Goal: Task Accomplishment & Management: Complete application form

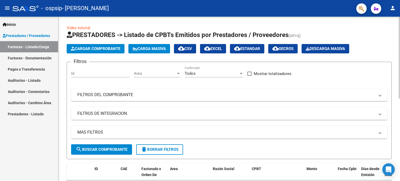
click at [103, 46] on button "Cargar Comprobante" at bounding box center [96, 48] width 58 height 9
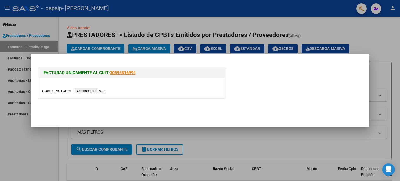
click at [93, 90] on input "file" at bounding box center [75, 90] width 66 height 5
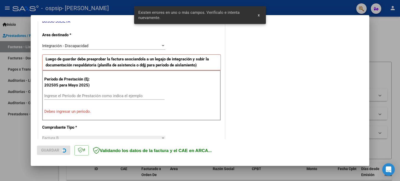
scroll to position [122, 0]
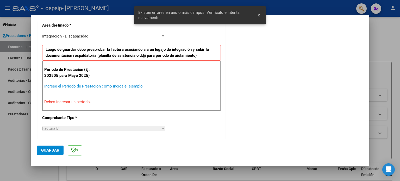
click at [79, 85] on input "Ingrese el Período de Prestación como indica el ejemplo" at bounding box center [104, 86] width 120 height 5
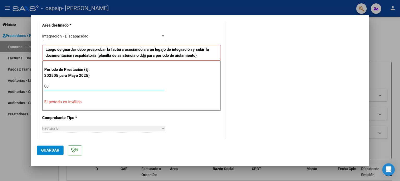
type input "0"
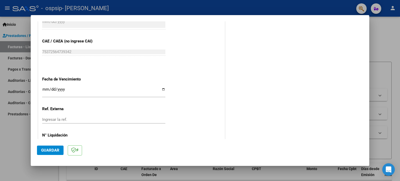
scroll to position [321, 0]
type input "202508"
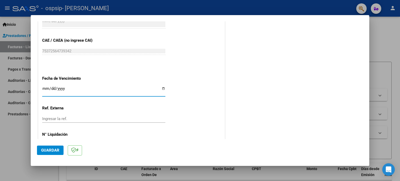
click at [162, 87] on input "Ingresar la fecha" at bounding box center [103, 91] width 123 height 8
type input "[DATE]"
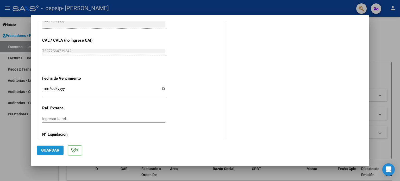
click at [50, 151] on span "Guardar" at bounding box center [50, 150] width 18 height 5
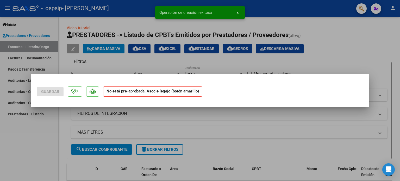
scroll to position [0, 0]
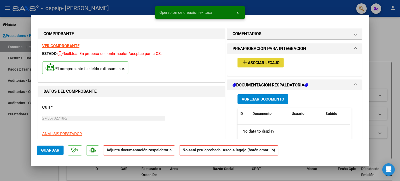
click at [264, 63] on span "Asociar Legajo" at bounding box center [264, 62] width 32 height 5
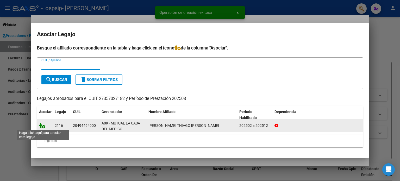
click at [45, 127] on icon at bounding box center [42, 126] width 6 height 6
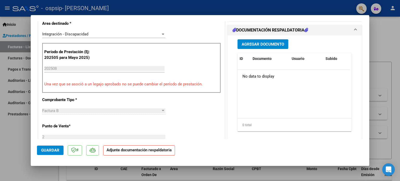
scroll to position [133, 0]
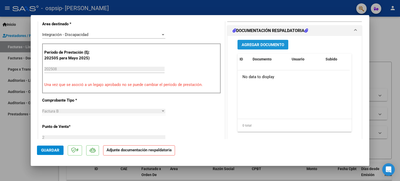
click at [257, 42] on span "Agregar Documento" at bounding box center [263, 44] width 42 height 5
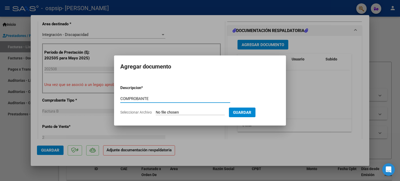
type input "COMPROBANTE"
click at [199, 113] on input "Seleccionar Archivo" at bounding box center [190, 112] width 69 height 5
type input "C:\fakepath\[PERSON_NAME] FcB399.pdf"
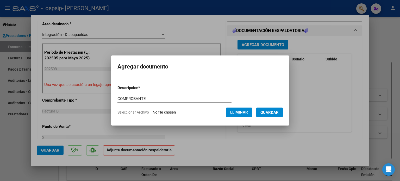
click at [275, 112] on span "Guardar" at bounding box center [270, 112] width 18 height 5
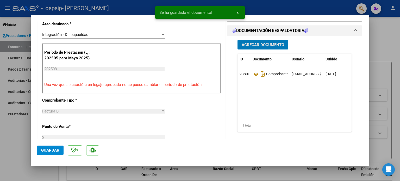
click at [257, 42] on span "Agregar Documento" at bounding box center [263, 44] width 42 height 5
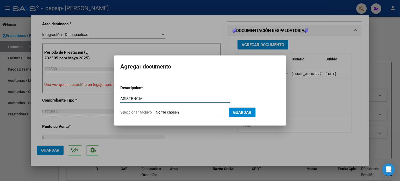
type input "ASISTENCIA"
click at [186, 114] on input "Seleccionar Archivo" at bounding box center [190, 112] width 69 height 5
type input "C:\fakepath\[PERSON_NAME] ASISTENCIA 08 .pdf"
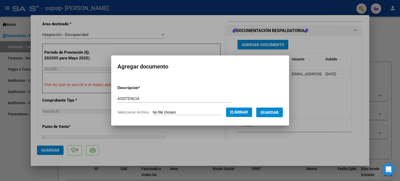
click at [276, 114] on span "Guardar" at bounding box center [270, 112] width 18 height 5
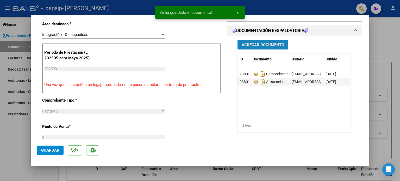
click at [243, 42] on span "Agregar Documento" at bounding box center [263, 44] width 42 height 5
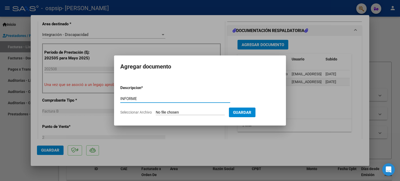
type input "INFORME"
click at [190, 112] on input "Seleccionar Archivo" at bounding box center [190, 112] width 69 height 5
type input "C:\fakepath\[PERSON_NAME] INFORME.pdf"
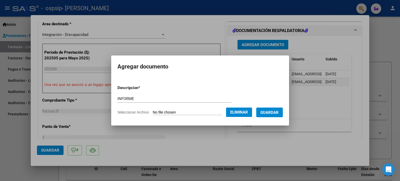
click at [278, 113] on span "Guardar" at bounding box center [270, 112] width 18 height 5
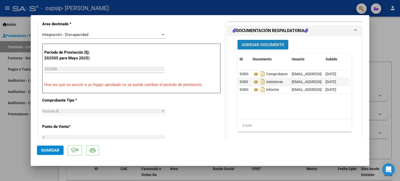
click at [251, 40] on button "Agregar Documento" at bounding box center [263, 45] width 51 height 10
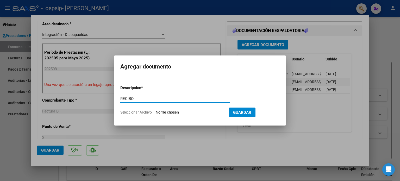
type input "RECIBO"
click at [189, 112] on input "Seleccionar Archivo" at bounding box center [190, 112] width 69 height 5
type input "C:\fakepath\[PERSON_NAME] RECIBO.pdf"
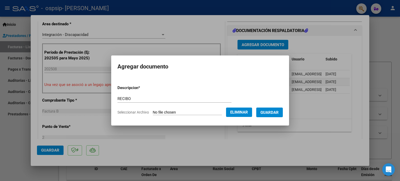
click at [277, 114] on span "Guardar" at bounding box center [270, 112] width 18 height 5
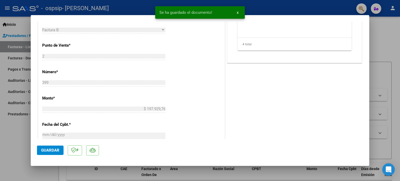
scroll to position [216, 0]
click at [49, 148] on span "Guardar" at bounding box center [50, 150] width 18 height 5
click at [4, 150] on div at bounding box center [200, 90] width 400 height 181
type input "$ 0,00"
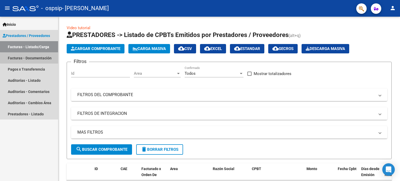
click at [47, 58] on link "Facturas - Documentación" at bounding box center [29, 57] width 58 height 11
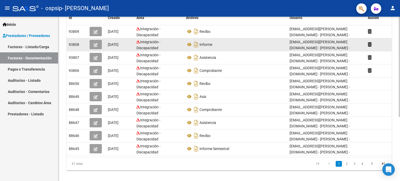
scroll to position [99, 0]
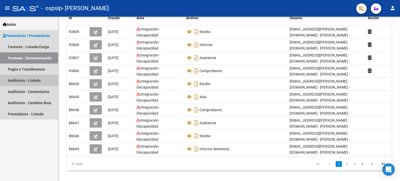
click at [33, 82] on link "Auditorías - Listado" at bounding box center [29, 80] width 58 height 11
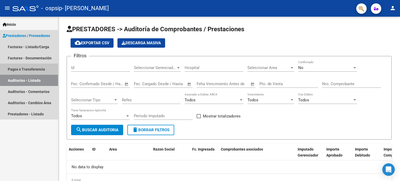
click at [34, 71] on link "Pagos x Transferencia" at bounding box center [29, 69] width 58 height 11
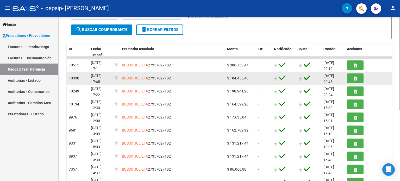
scroll to position [94, 0]
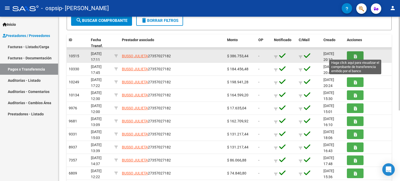
click at [358, 57] on button "button" at bounding box center [355, 56] width 17 height 10
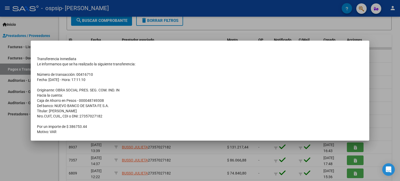
click at [44, 162] on div at bounding box center [200, 90] width 400 height 181
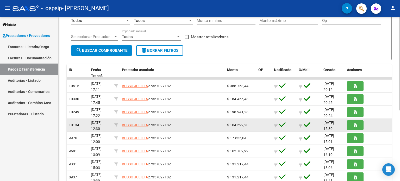
scroll to position [63, 0]
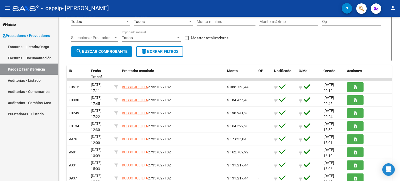
click at [38, 50] on link "Facturas - Listado/Carga" at bounding box center [29, 46] width 58 height 11
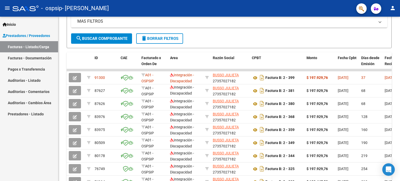
click at [40, 35] on span "Prestadores / Proveedores" at bounding box center [26, 36] width 47 height 6
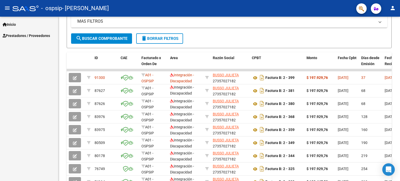
click at [33, 34] on span "Prestadores / Proveedores" at bounding box center [26, 36] width 47 height 6
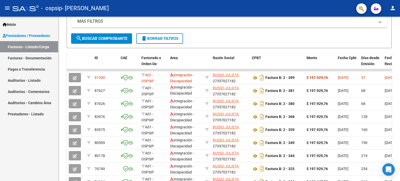
click at [27, 50] on link "Facturas - Listado/Carga" at bounding box center [29, 46] width 58 height 11
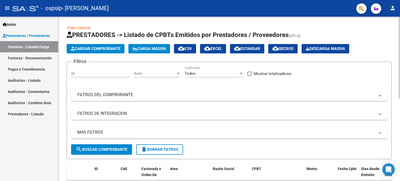
click at [90, 51] on span "Cargar Comprobante" at bounding box center [96, 48] width 50 height 5
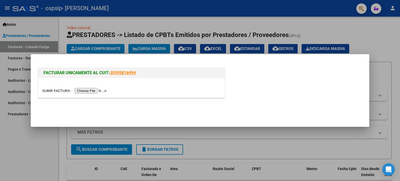
click at [102, 89] on input "file" at bounding box center [75, 90] width 66 height 5
click at [77, 104] on mat-dialog-actions at bounding box center [200, 111] width 326 height 20
click at [91, 93] on input "file" at bounding box center [75, 90] width 66 height 5
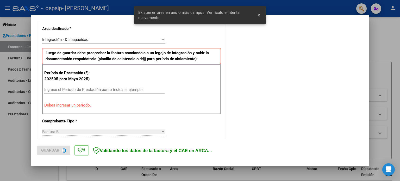
scroll to position [125, 0]
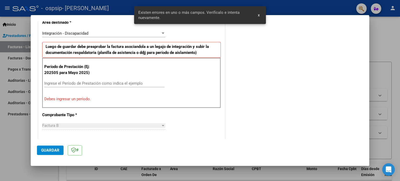
click at [130, 83] on input "Ingrese el Período de Prestación como indica el ejemplo" at bounding box center [104, 83] width 120 height 5
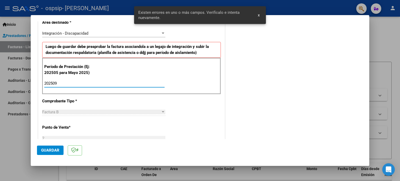
type input "202509"
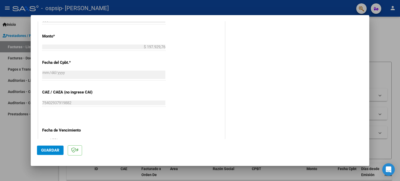
scroll to position [340, 0]
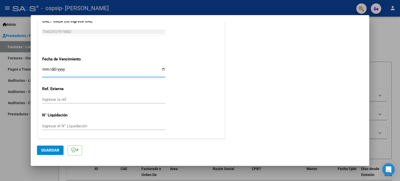
click at [161, 70] on input "Ingresar la fecha" at bounding box center [103, 71] width 123 height 8
type input "[DATE]"
click at [54, 150] on span "Guardar" at bounding box center [50, 150] width 18 height 5
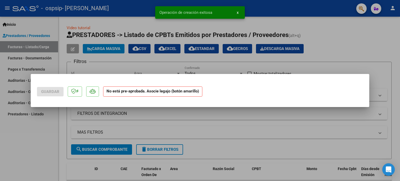
scroll to position [0, 0]
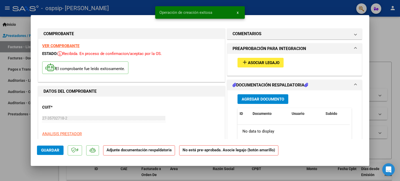
click at [256, 58] on button "add Asociar Legajo" at bounding box center [261, 63] width 46 height 10
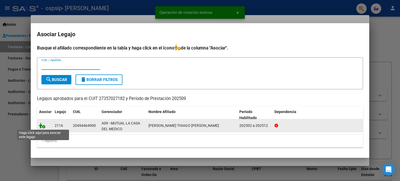
click at [45, 126] on icon at bounding box center [42, 126] width 6 height 6
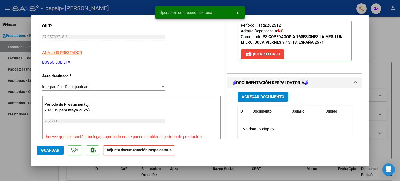
scroll to position [87, 0]
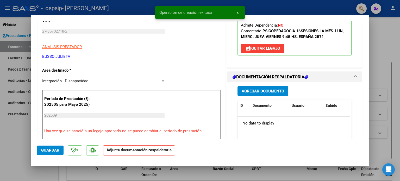
click at [261, 89] on span "Agregar Documento" at bounding box center [263, 91] width 42 height 5
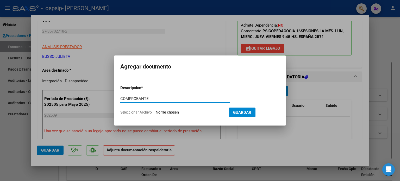
type input "COMPROBANTE"
click at [179, 110] on input "Seleccionar Archivo" at bounding box center [190, 112] width 69 height 5
type input "C:\fakepath\[PERSON_NAME] FcB411.pdf"
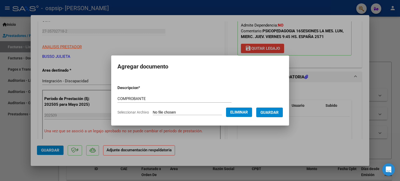
click at [276, 113] on span "Guardar" at bounding box center [270, 112] width 18 height 5
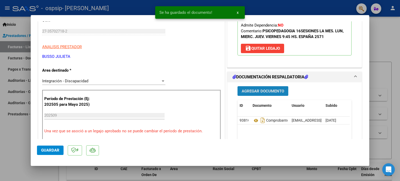
click at [255, 86] on button "Agregar Documento" at bounding box center [263, 91] width 51 height 10
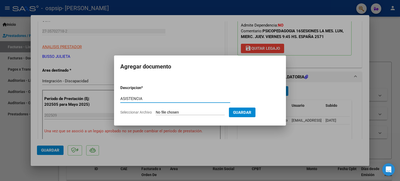
type input "ASISTENCIA"
click at [169, 111] on input "Seleccionar Archivo" at bounding box center [190, 112] width 69 height 5
type input "C:\fakepath\[PERSON_NAME] ASISTENCIA 09.pdf"
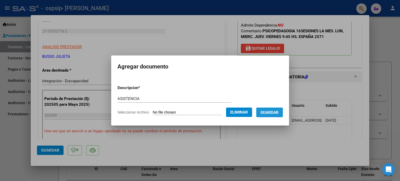
click at [274, 113] on span "Guardar" at bounding box center [270, 112] width 18 height 5
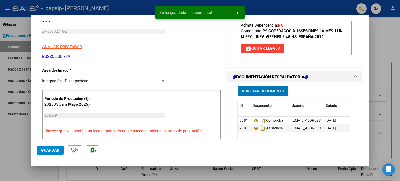
click at [252, 89] on span "Agregar Documento" at bounding box center [263, 91] width 42 height 5
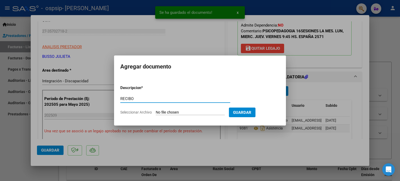
type input "RECIBO"
click at [186, 112] on input "Seleccionar Archivo" at bounding box center [190, 112] width 69 height 5
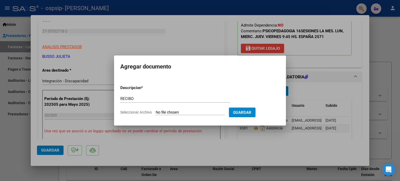
type input "C:\fakepath\[PERSON_NAME] RECIBO.pdf"
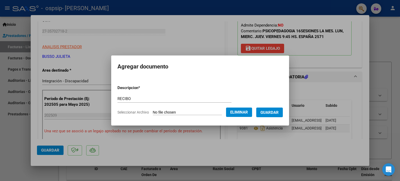
click at [275, 110] on span "Guardar" at bounding box center [270, 112] width 18 height 5
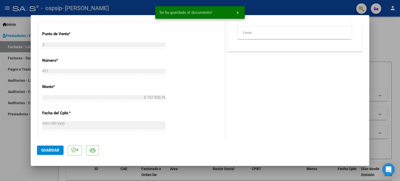
scroll to position [231, 0]
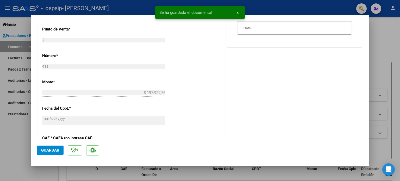
click at [53, 153] on button "Guardar" at bounding box center [50, 150] width 27 height 9
click at [5, 158] on div at bounding box center [200, 90] width 400 height 181
type input "$ 0,00"
